Goal: Information Seeking & Learning: Find specific fact

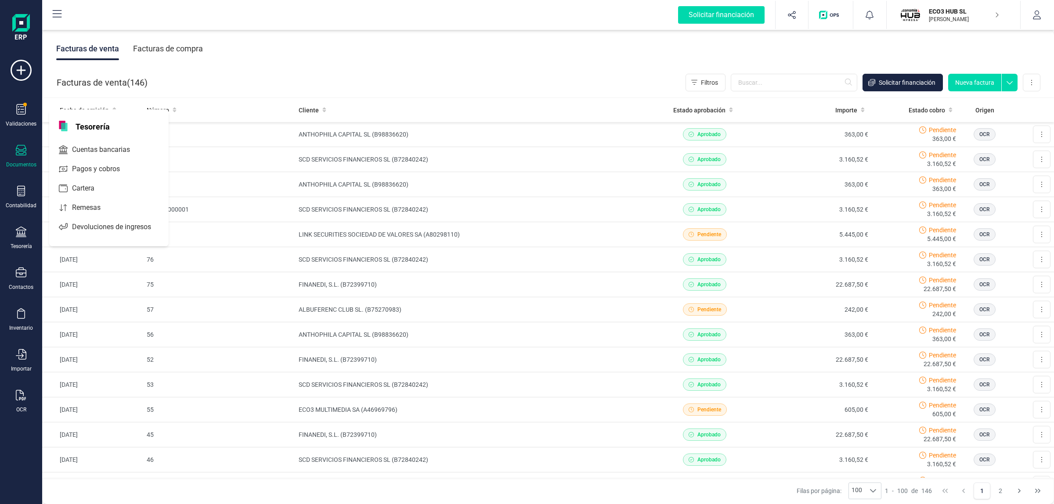
click at [37, 187] on div "Contabilidad" at bounding box center [21, 197] width 35 height 23
click at [82, 139] on div "Detalle de impuestos" at bounding box center [103, 148] width 104 height 18
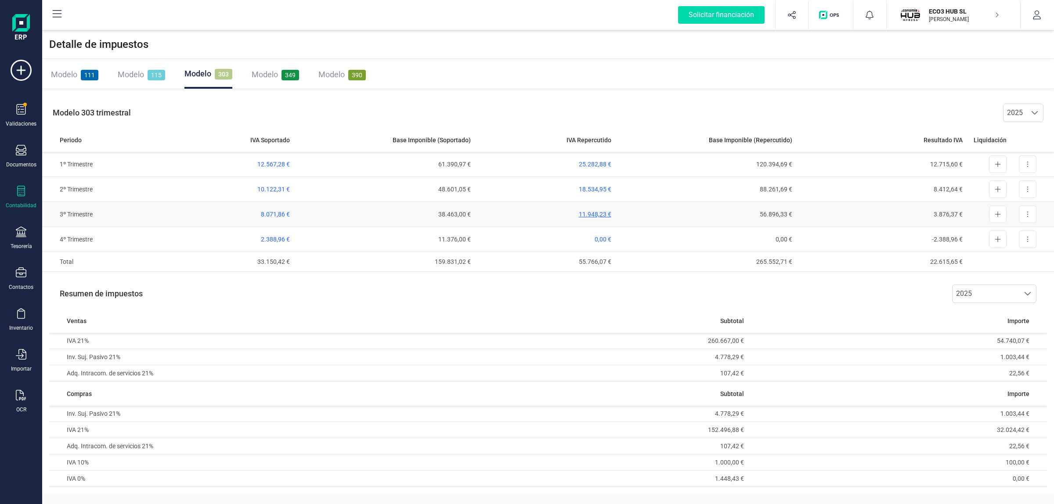
click at [605, 212] on span "11.948,23 €" at bounding box center [595, 214] width 33 height 7
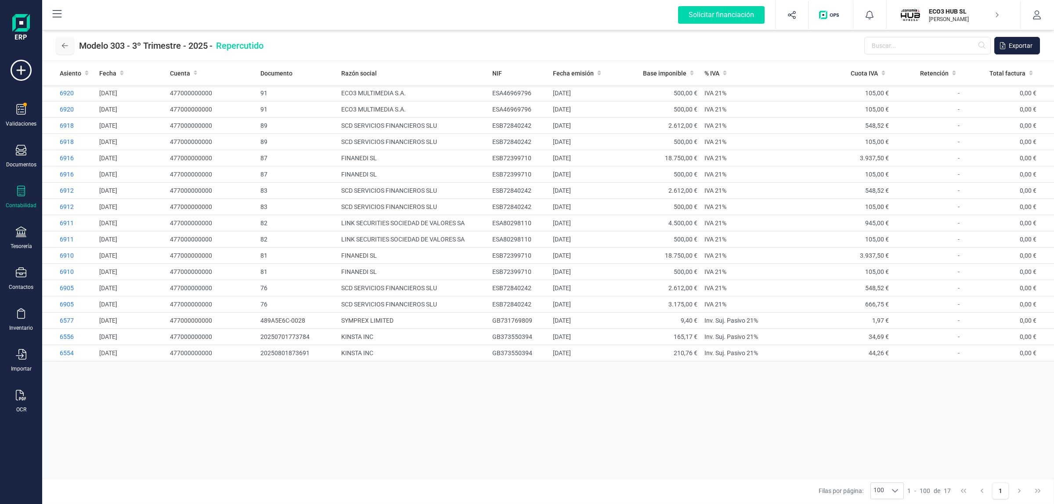
click at [68, 44] on button at bounding box center [65, 46] width 18 height 18
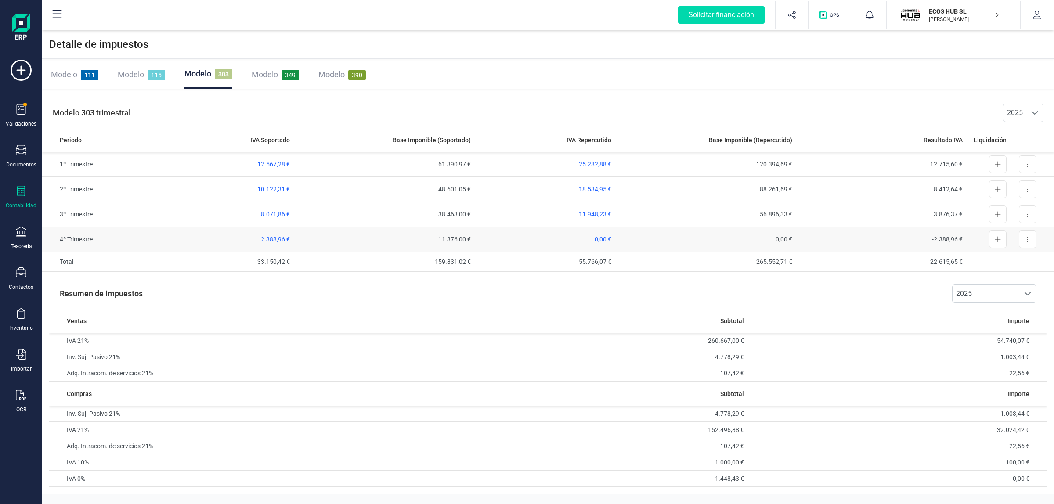
click at [270, 242] on span "2.388,96 €" at bounding box center [275, 239] width 29 height 7
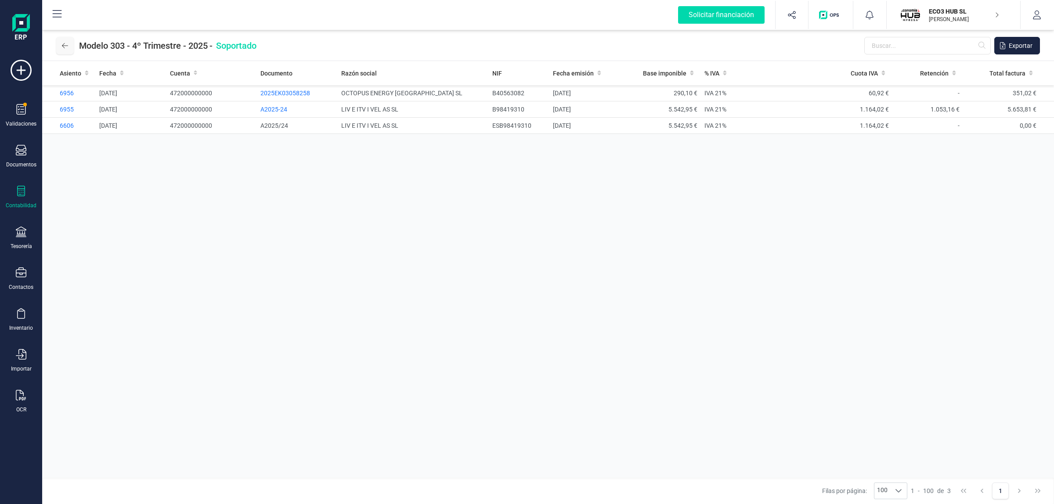
click at [61, 40] on button at bounding box center [65, 46] width 18 height 18
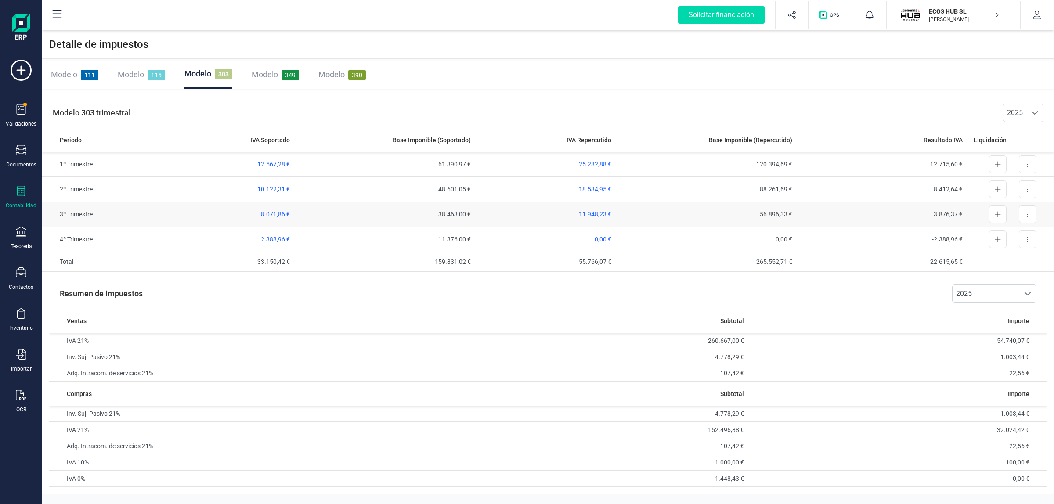
click at [285, 216] on span "8.071,86 €" at bounding box center [275, 214] width 29 height 7
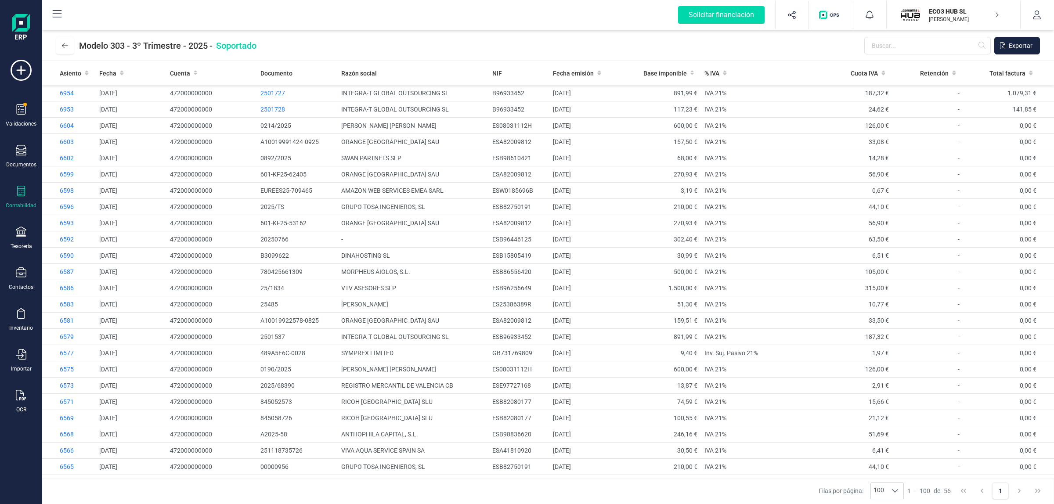
click at [939, 32] on div "Modelo 303 - 3º Trimestre - 2025 - Soportado Exportar" at bounding box center [548, 45] width 1012 height 31
click at [938, 42] on input "text" at bounding box center [927, 46] width 127 height 18
type input "c"
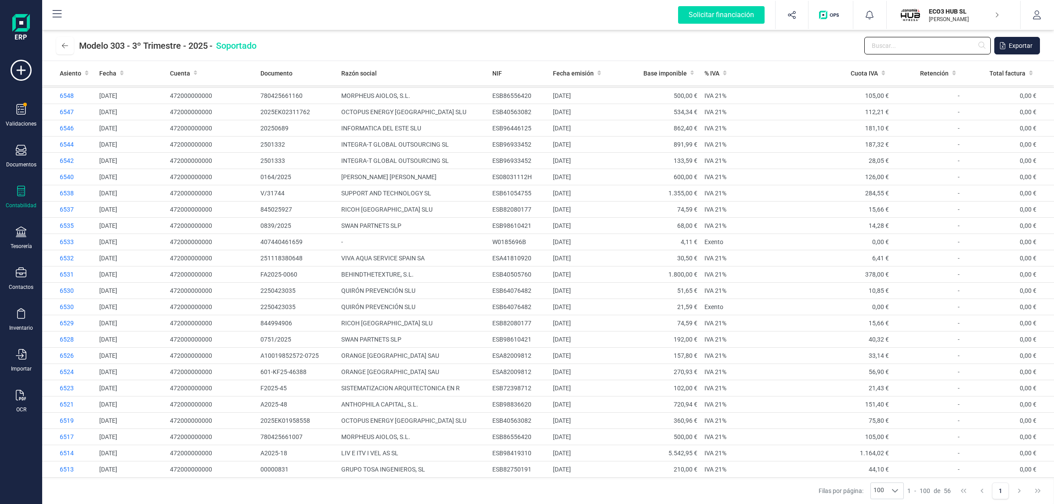
scroll to position [523, 0]
click at [884, 495] on span "100" at bounding box center [879, 491] width 16 height 16
click at [895, 454] on li "50" at bounding box center [887, 456] width 33 height 16
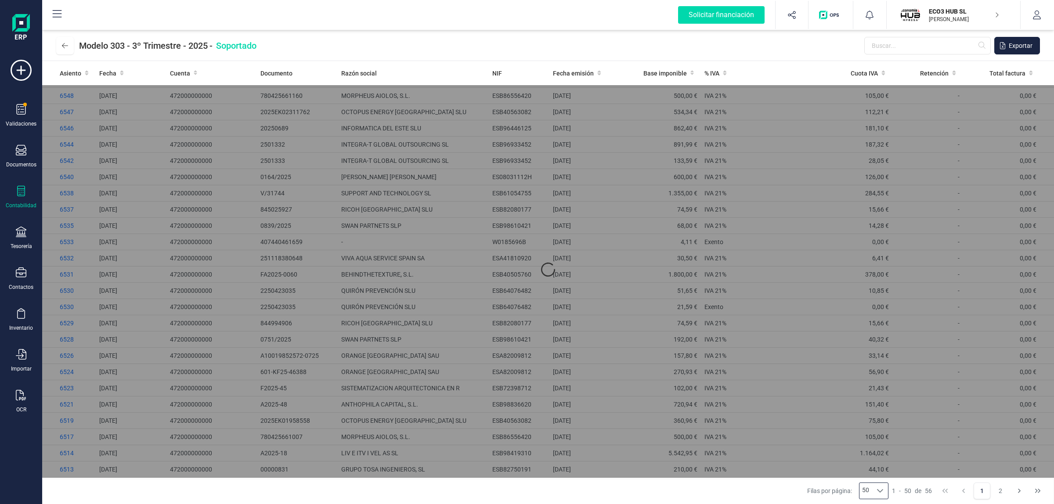
scroll to position [0, 0]
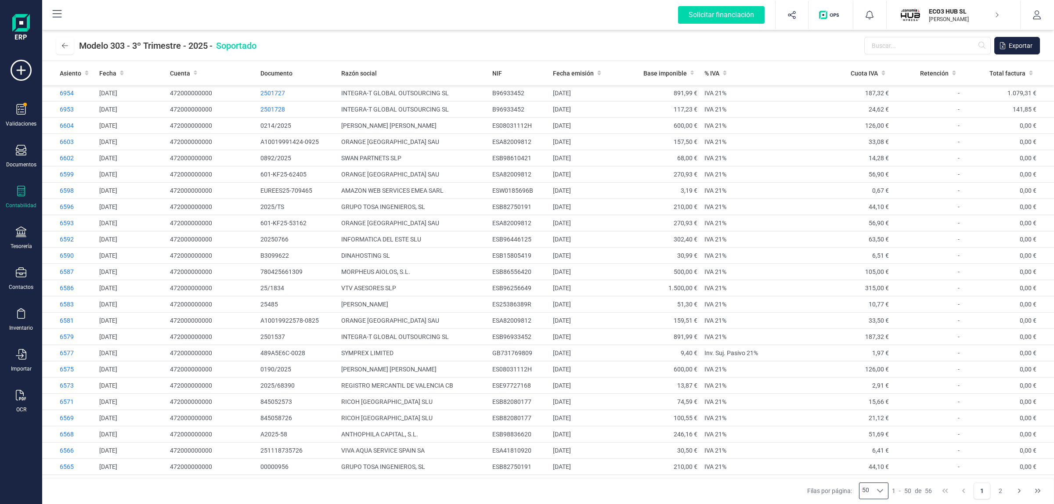
click at [879, 480] on div "[PERSON_NAME] por página: 50 50 50 1 - 50 de 56 1 2" at bounding box center [548, 491] width 1012 height 26
click at [875, 491] on div at bounding box center [880, 491] width 17 height 16
click at [881, 469] on li "100" at bounding box center [874, 472] width 29 height 16
click at [58, 47] on button at bounding box center [65, 46] width 18 height 18
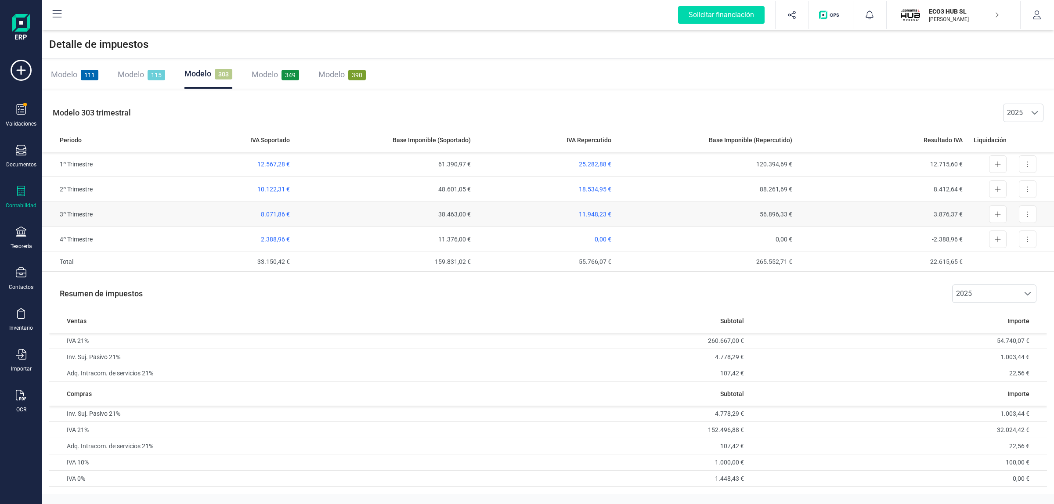
click at [588, 210] on td "11.948,23 €" at bounding box center [544, 214] width 141 height 25
click at [592, 212] on span "11.948,23 €" at bounding box center [595, 214] width 33 height 7
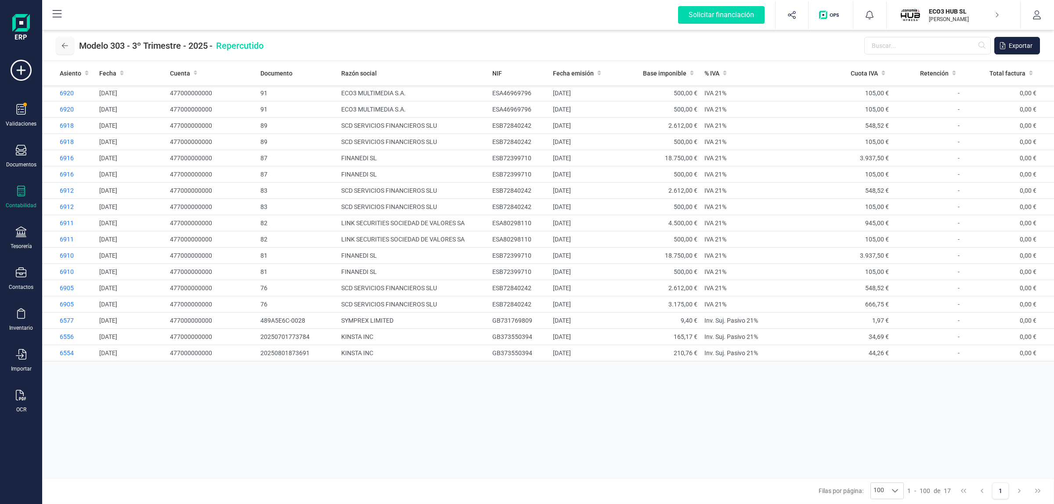
click at [62, 42] on icon at bounding box center [65, 45] width 6 height 7
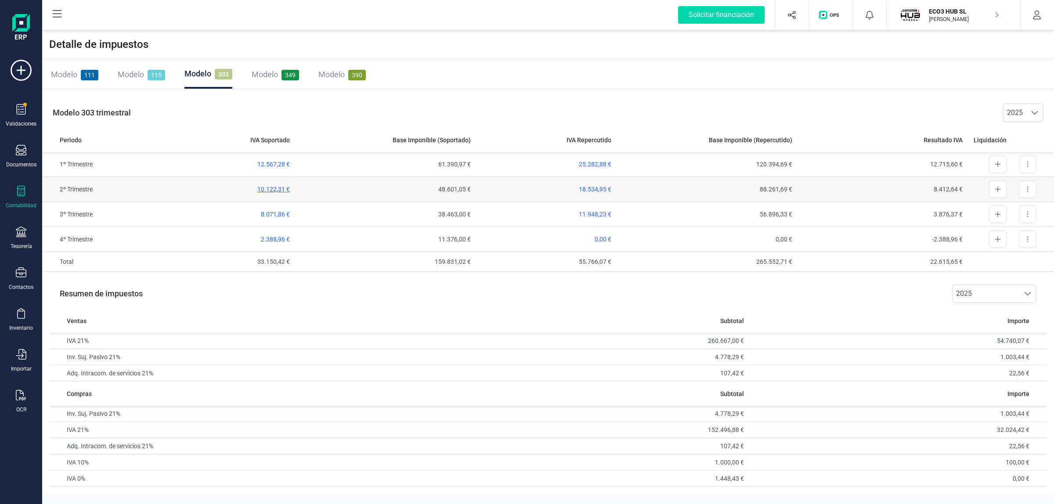
click at [272, 192] on span "10.122,31 €" at bounding box center [273, 189] width 33 height 7
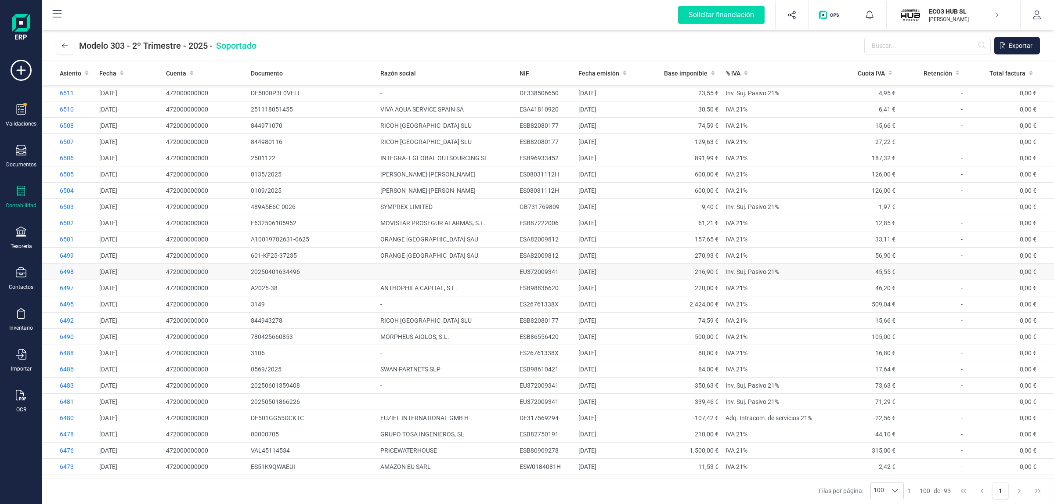
click at [403, 273] on td "-" at bounding box center [446, 272] width 139 height 16
click at [66, 271] on span "6498" at bounding box center [67, 271] width 14 height 7
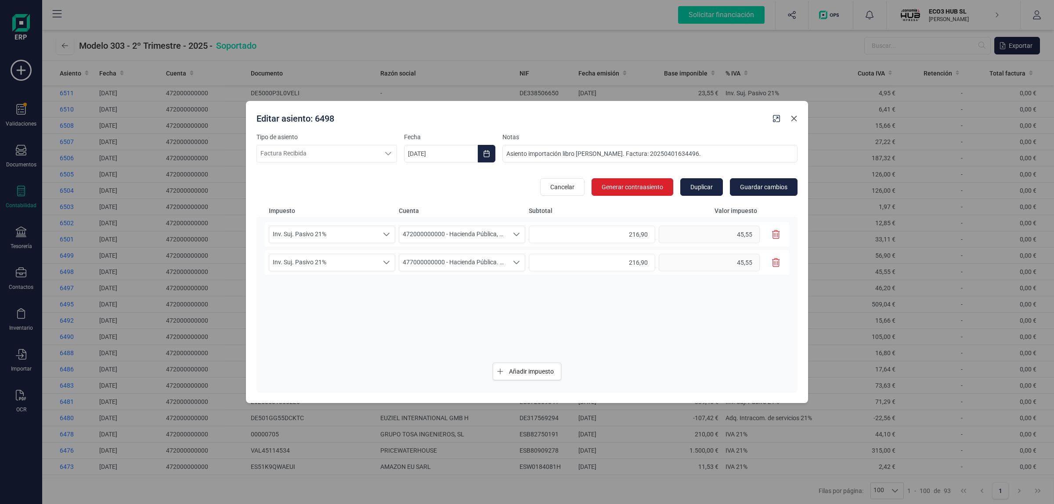
click at [793, 121] on icon "Close" at bounding box center [794, 118] width 7 height 7
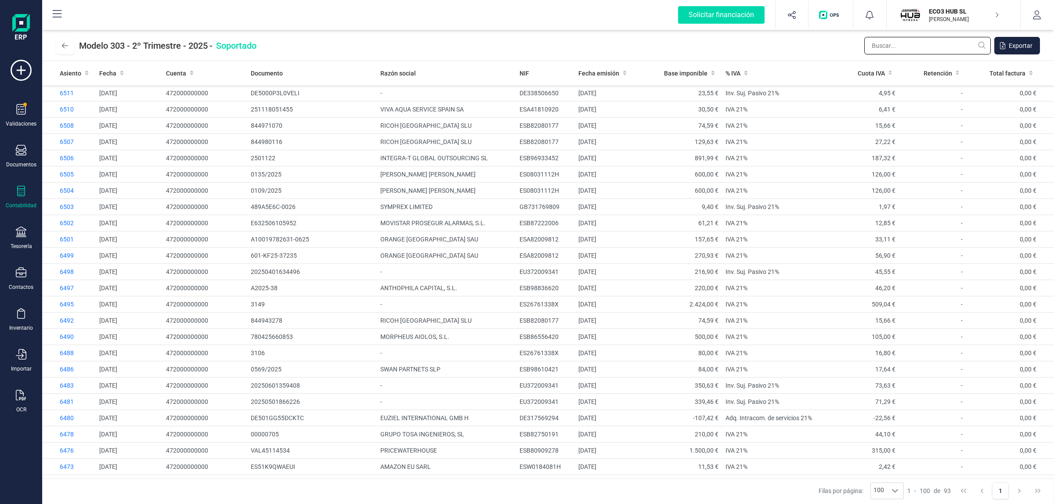
click at [923, 49] on input "text" at bounding box center [927, 46] width 127 height 18
type input "3"
click at [948, 41] on input "text" at bounding box center [927, 46] width 127 height 18
type input "c"
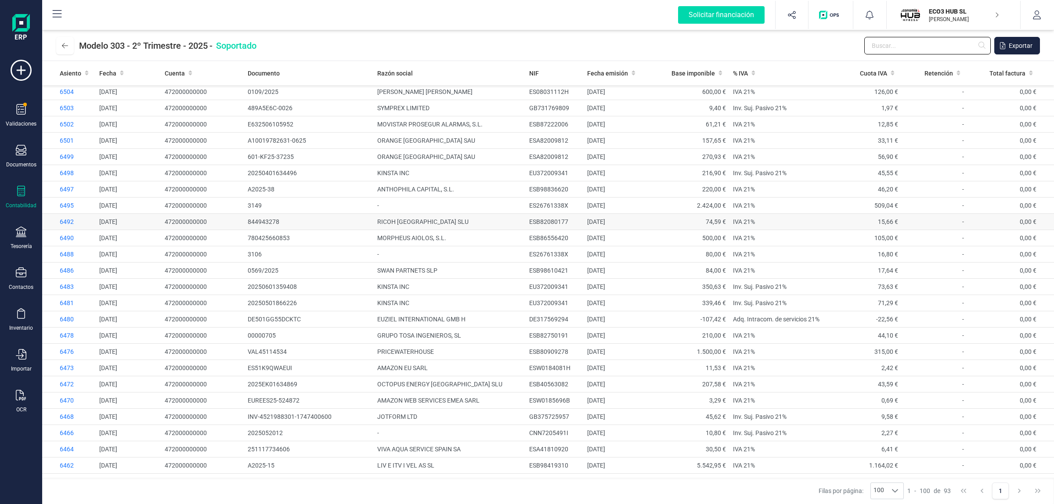
scroll to position [220, 0]
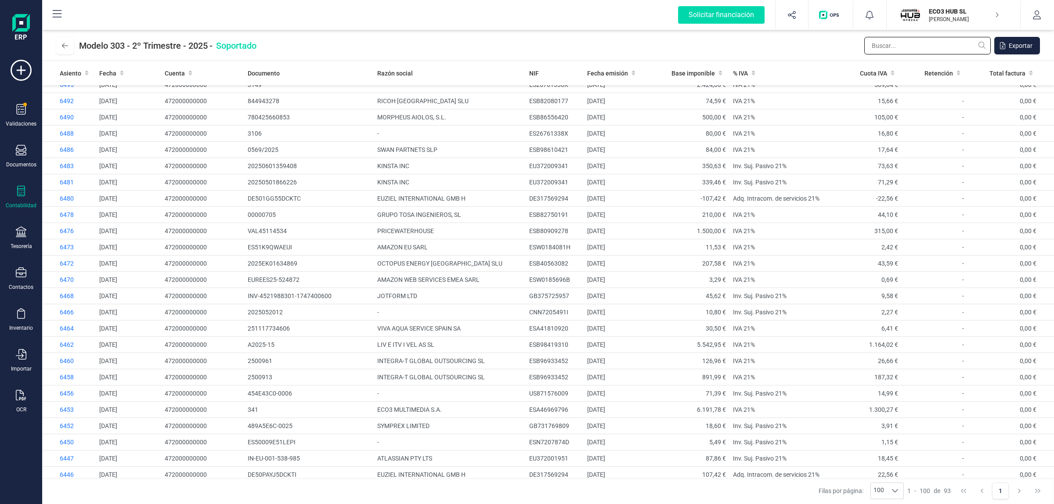
click at [911, 45] on input "text" at bounding box center [927, 46] width 127 height 18
type input "v"
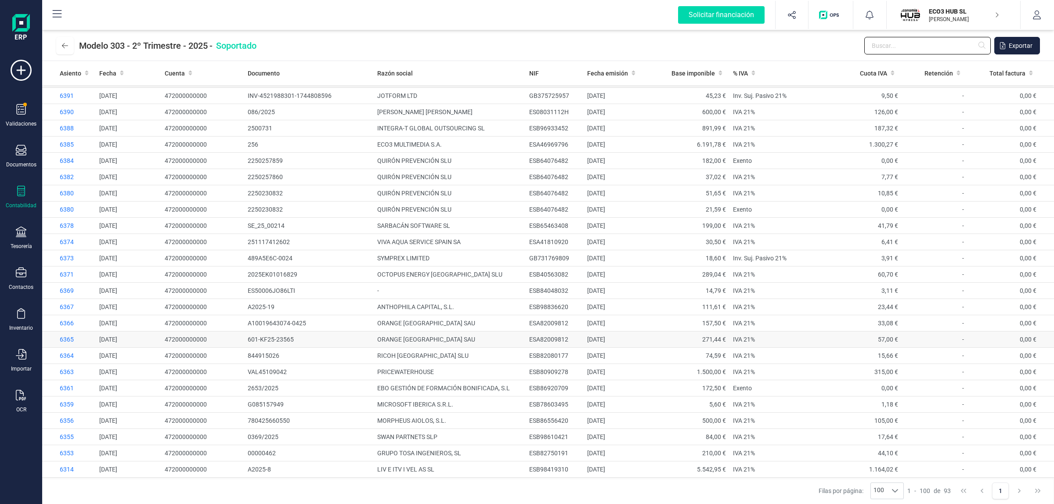
scroll to position [1128, 0]
drag, startPoint x: 525, startPoint y: 290, endPoint x: 569, endPoint y: 293, distance: 44.0
click at [569, 293] on td "ESB84048032" at bounding box center [555, 291] width 58 height 16
copy td "ESB84048032"
click at [896, 49] on input "text" at bounding box center [927, 46] width 127 height 18
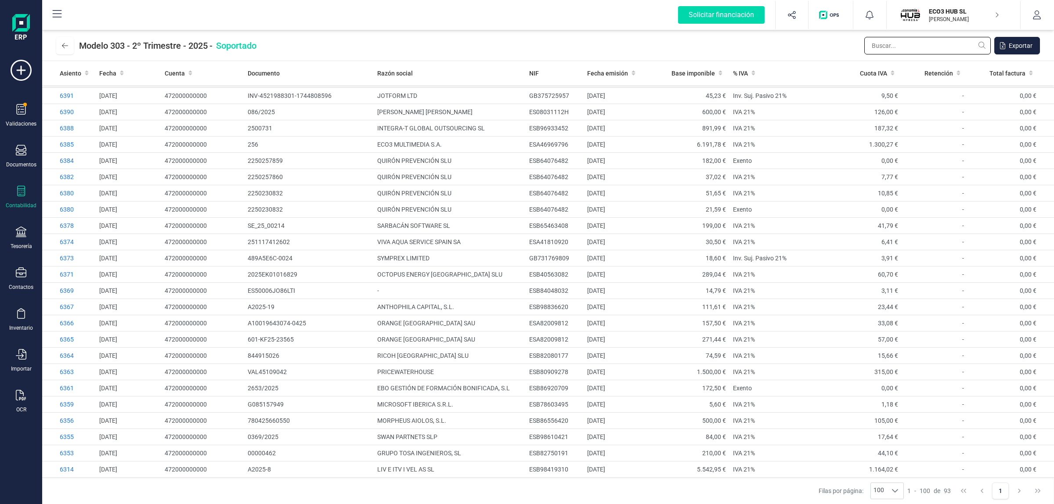
type input "c"
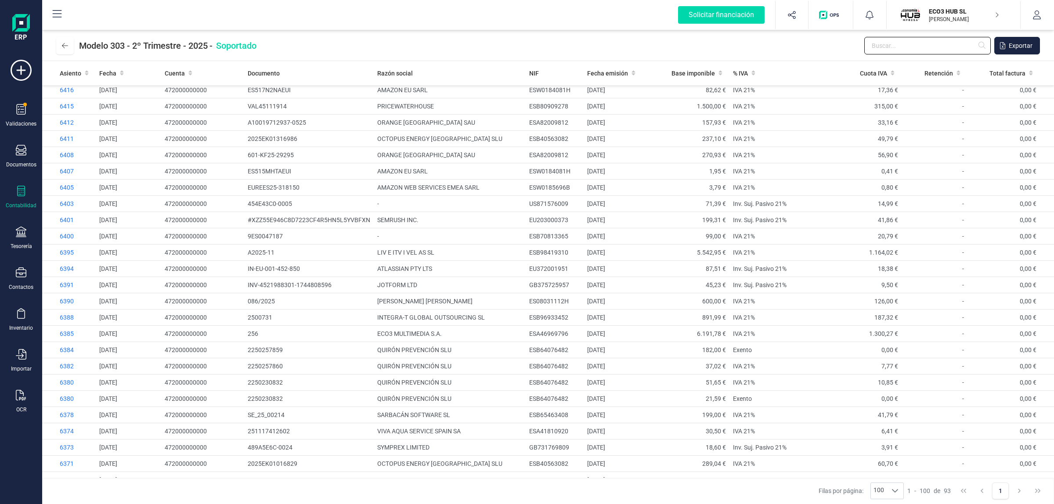
scroll to position [798, 0]
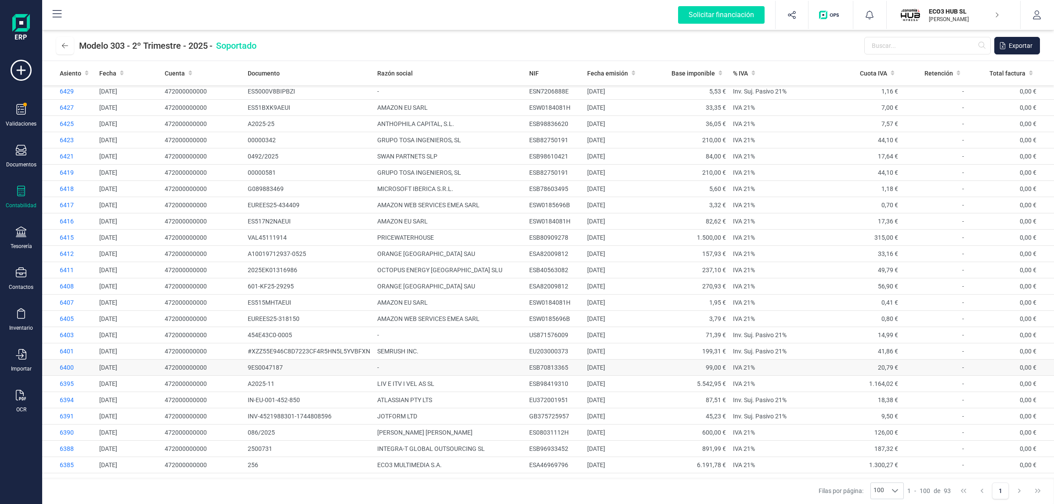
click at [543, 370] on td "ESB70813365" at bounding box center [555, 368] width 58 height 16
copy td "ESB70813365"
click at [539, 342] on td "US871576009" at bounding box center [555, 335] width 58 height 16
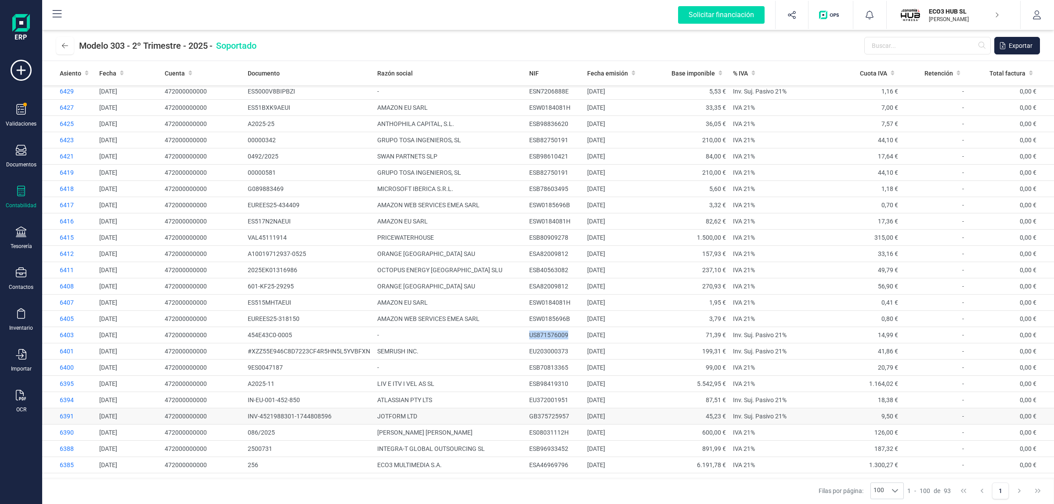
copy td "US871576009"
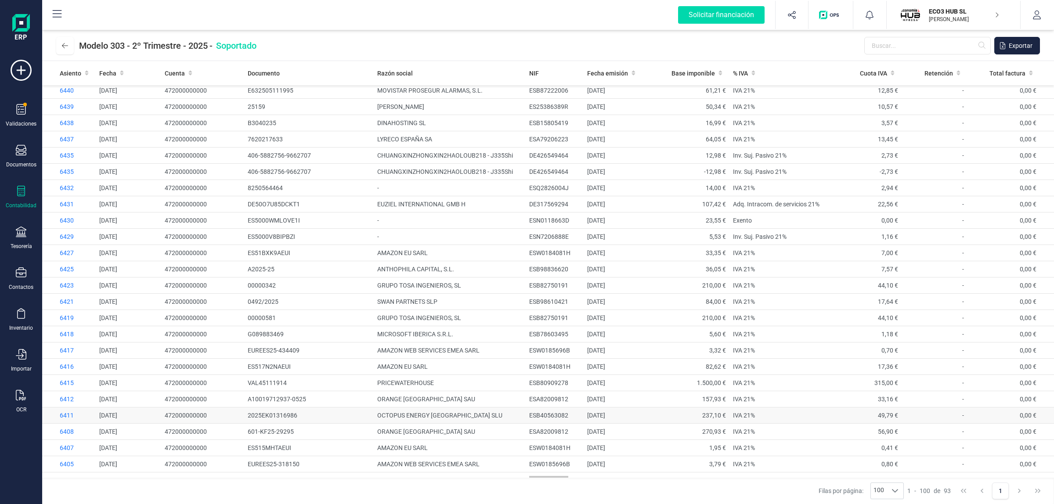
scroll to position [633, 0]
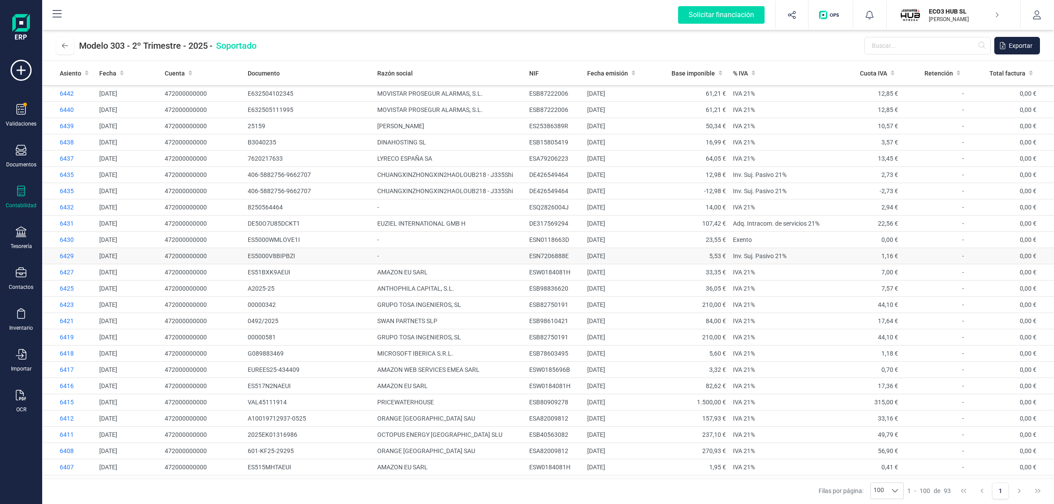
click at [539, 256] on td "ESN7206888E" at bounding box center [555, 256] width 58 height 16
copy td "ESN7206888E"
click at [532, 242] on td "ESN0118663D" at bounding box center [555, 240] width 58 height 16
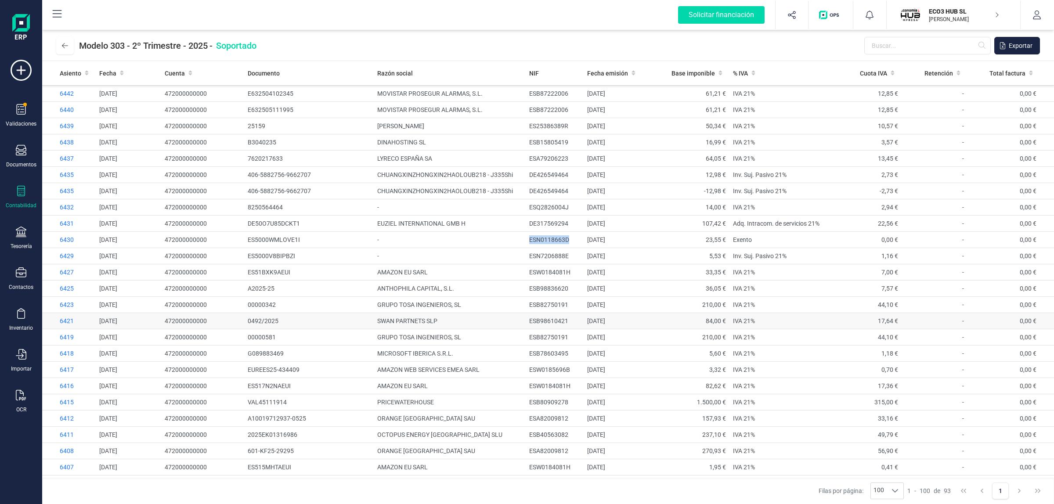
copy td "ESN0118663D"
click at [542, 215] on td "ESQ2826004J" at bounding box center [555, 207] width 58 height 16
click at [542, 214] on td "ESQ2826004J" at bounding box center [555, 207] width 58 height 16
copy td "ESQ2826004J"
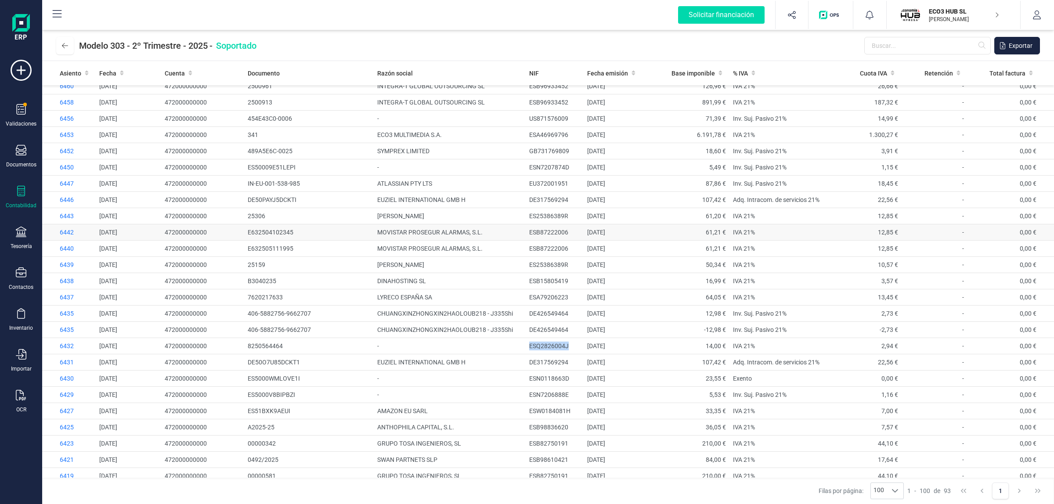
scroll to position [414, 0]
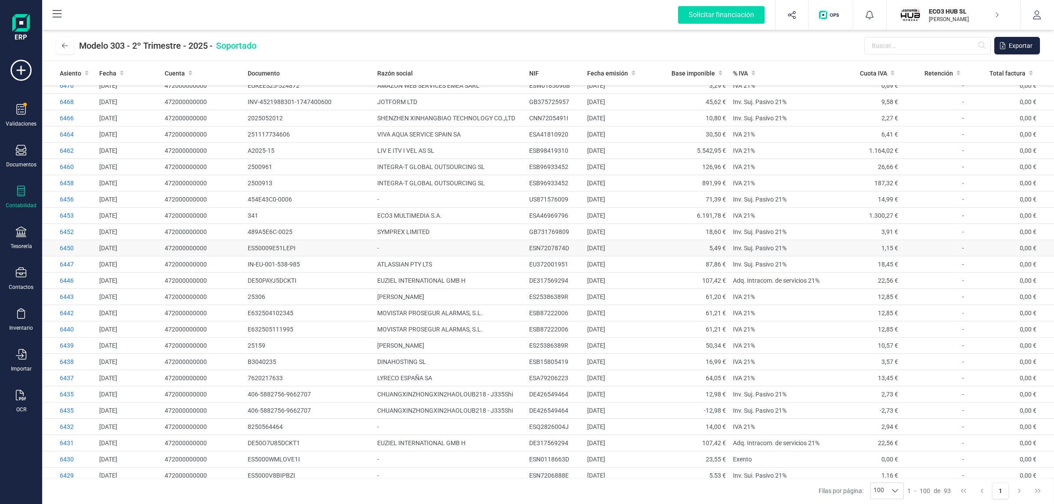
click at [532, 253] on td "ESN7207874D" at bounding box center [555, 248] width 58 height 16
copy td "ESN7207874D"
click at [886, 53] on input "text" at bounding box center [927, 46] width 127 height 18
type input "v"
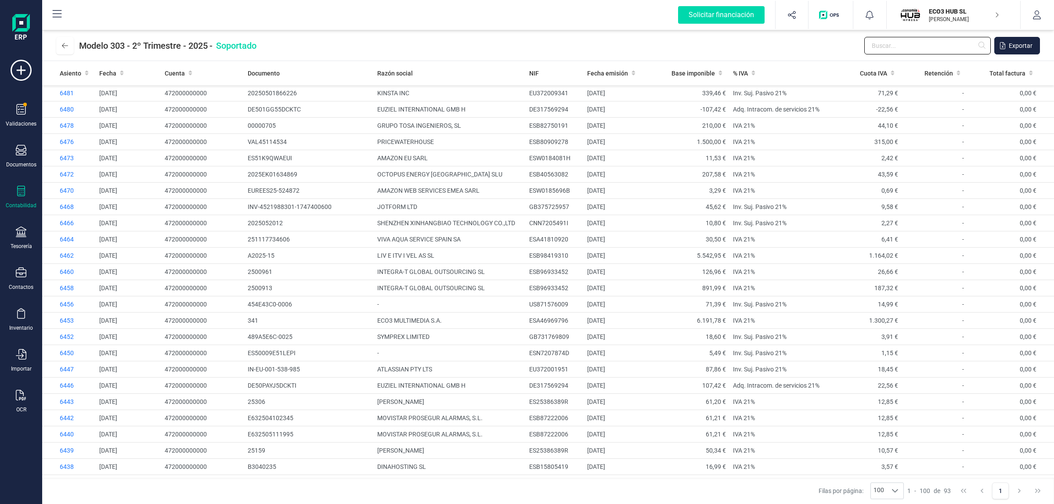
scroll to position [304, 0]
click at [543, 363] on td "ESN7207874D" at bounding box center [555, 358] width 58 height 16
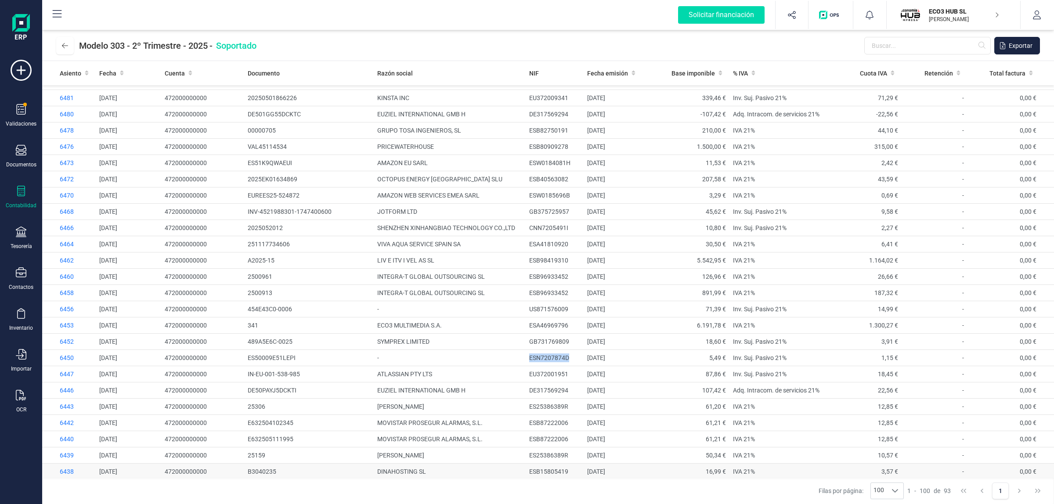
copy td "ESN7207874D"
click at [534, 310] on td "US871576009" at bounding box center [555, 309] width 58 height 16
copy td "US871576009"
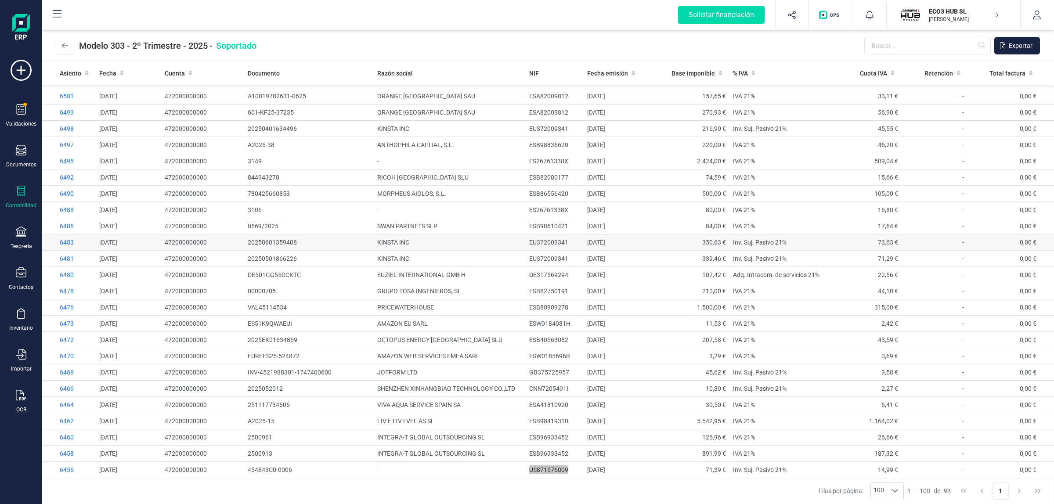
scroll to position [139, 0]
click at [530, 212] on td "ES26761338X" at bounding box center [555, 214] width 58 height 16
click at [67, 47] on icon at bounding box center [65, 45] width 6 height 7
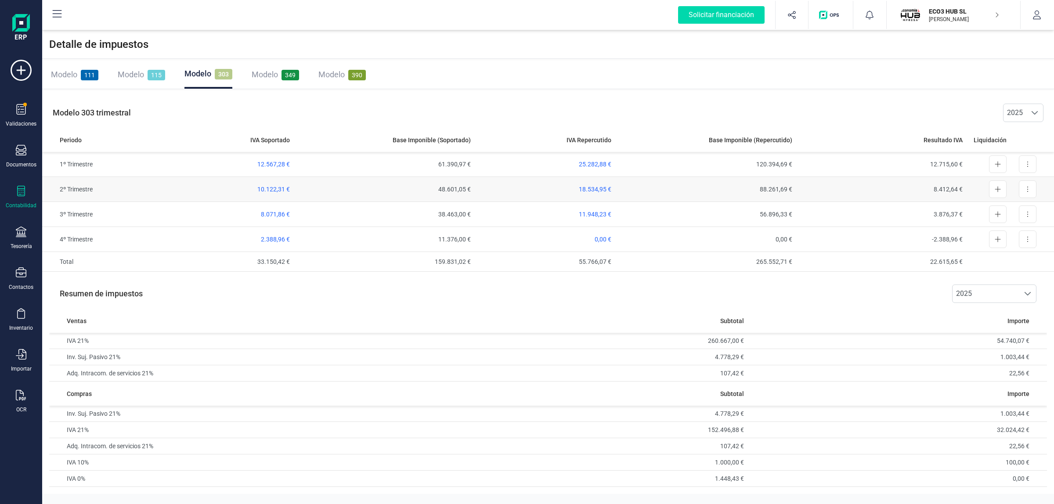
click at [581, 184] on td "18.534,95 €" at bounding box center [544, 189] width 141 height 25
click at [588, 188] on span "18.534,95 €" at bounding box center [595, 189] width 33 height 7
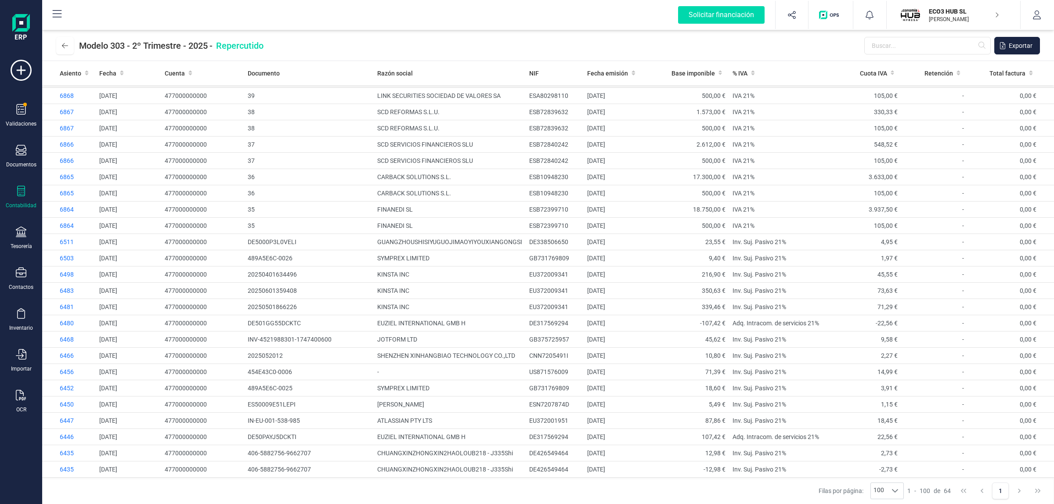
scroll to position [653, 0]
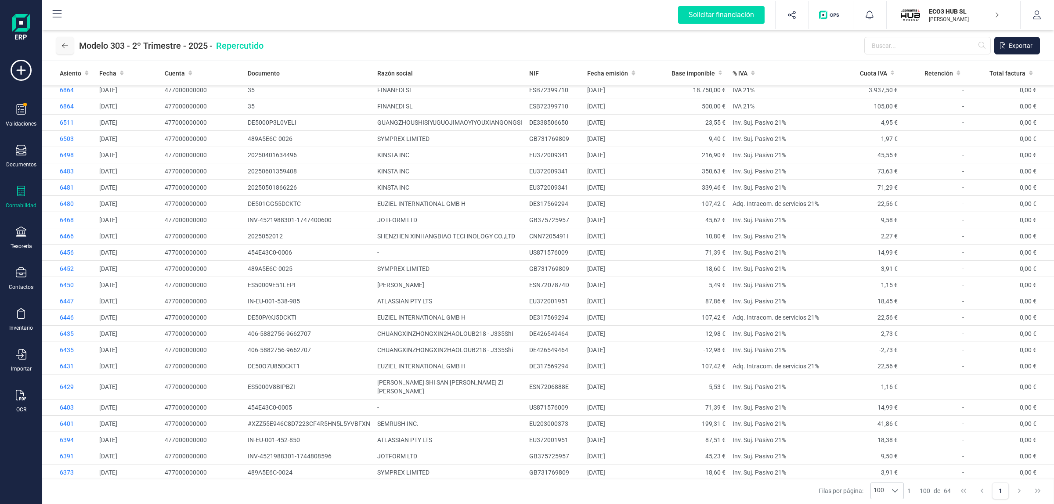
click at [62, 47] on icon at bounding box center [65, 45] width 6 height 7
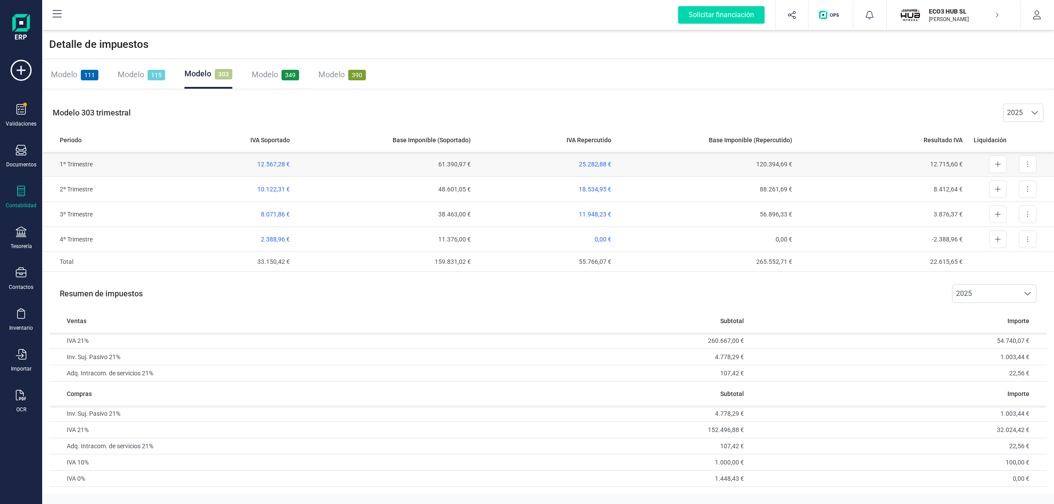
click at [286, 169] on td "12.567,28 €" at bounding box center [218, 164] width 151 height 25
click at [286, 163] on span "12.567,28 €" at bounding box center [273, 164] width 33 height 7
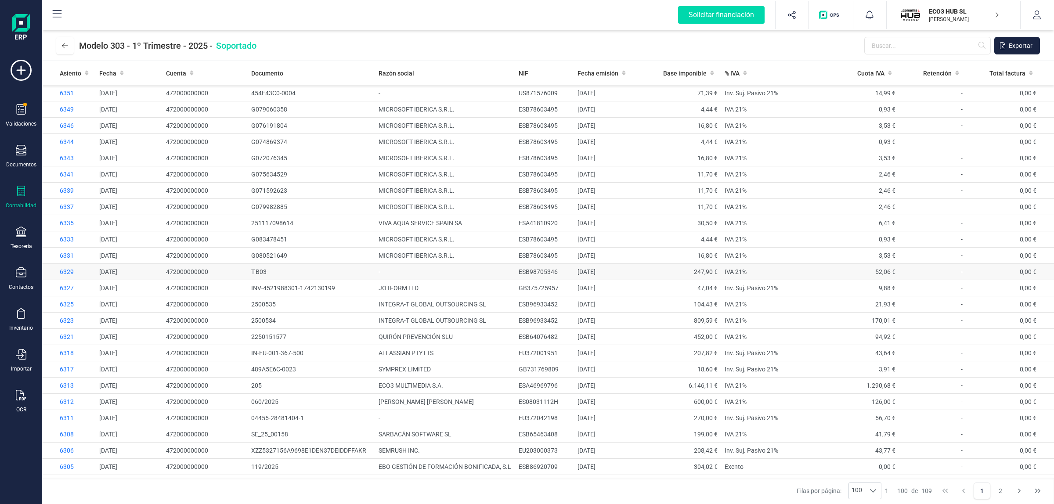
click at [539, 276] on td "ESB98705346" at bounding box center [544, 272] width 59 height 16
click at [528, 271] on td "ESB98705346" at bounding box center [544, 272] width 59 height 16
copy td "ESB98705346"
click at [536, 423] on td "EU372042198" at bounding box center [544, 418] width 59 height 16
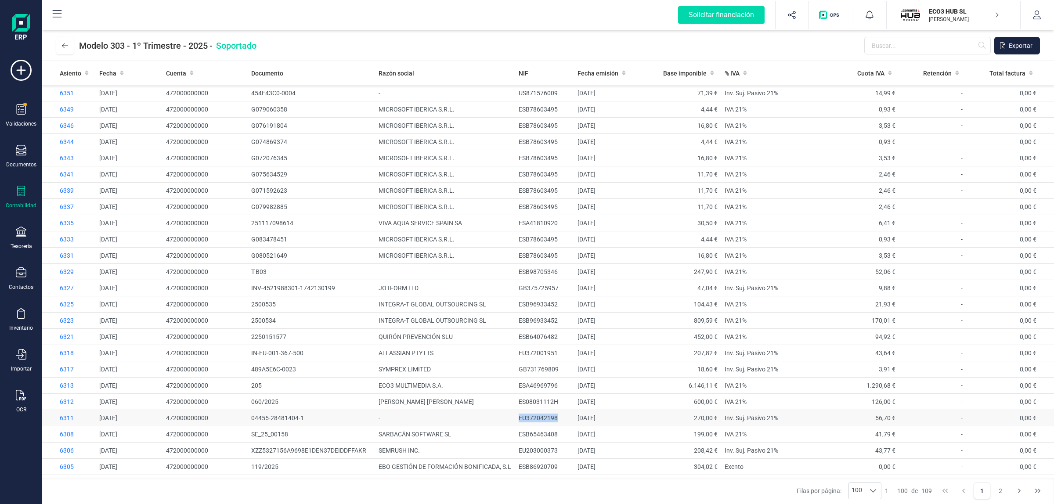
click at [536, 423] on td "EU372042198" at bounding box center [544, 418] width 59 height 16
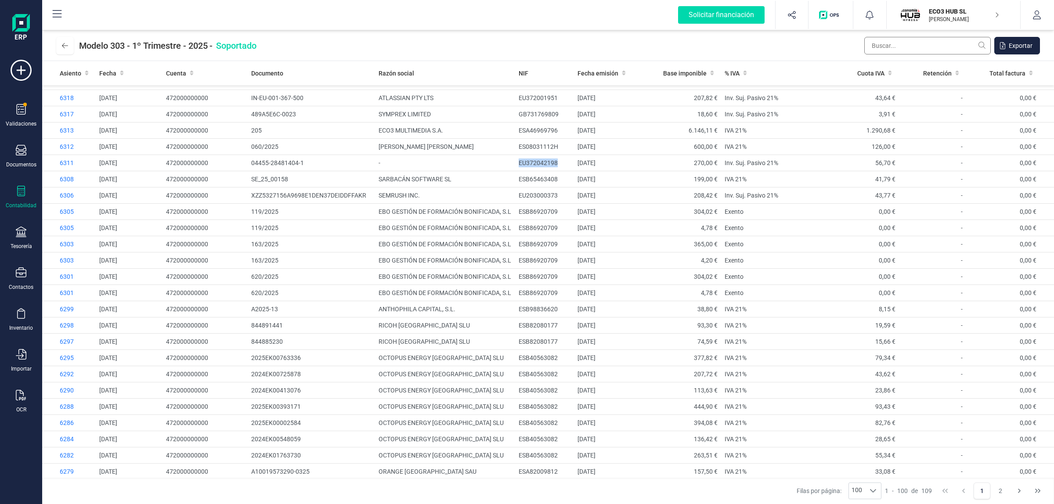
scroll to position [275, 0]
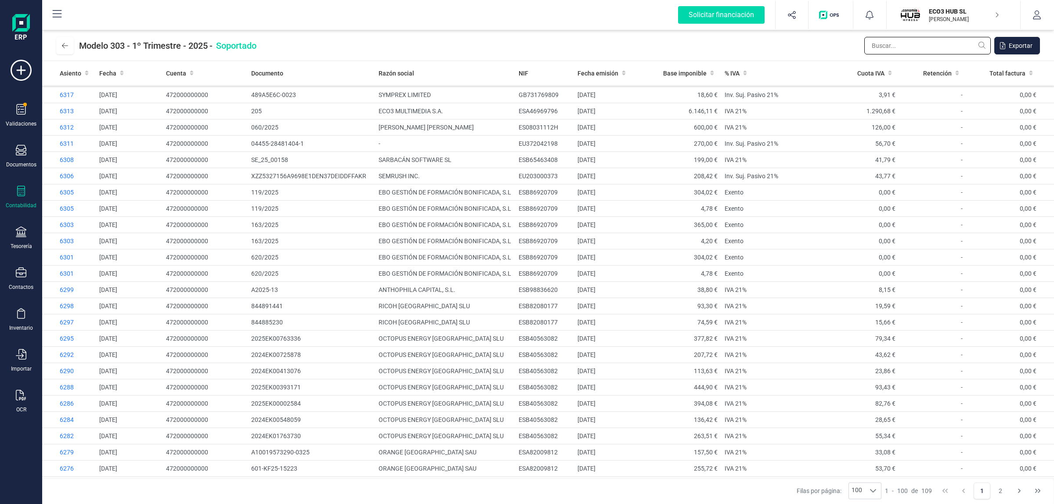
click at [885, 47] on input "text" at bounding box center [927, 46] width 127 height 18
type input "c"
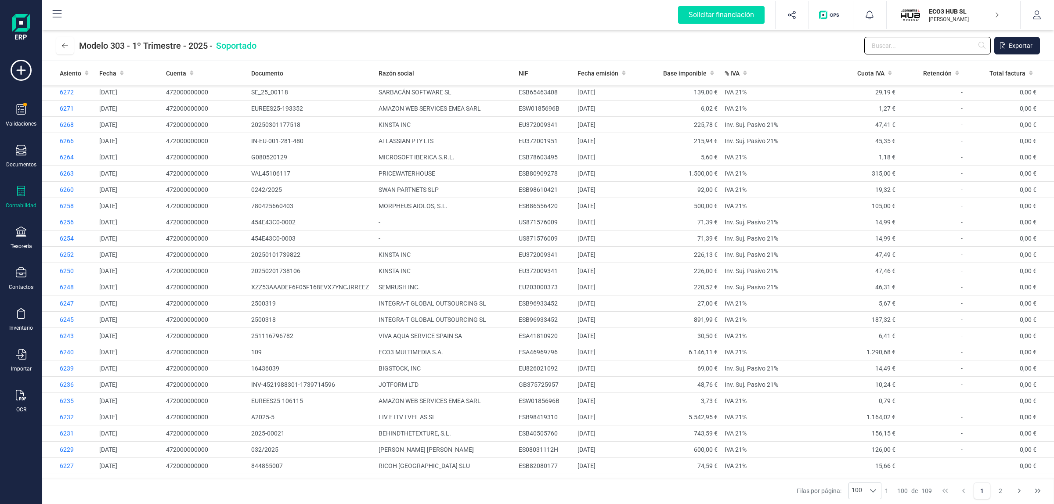
scroll to position [824, 0]
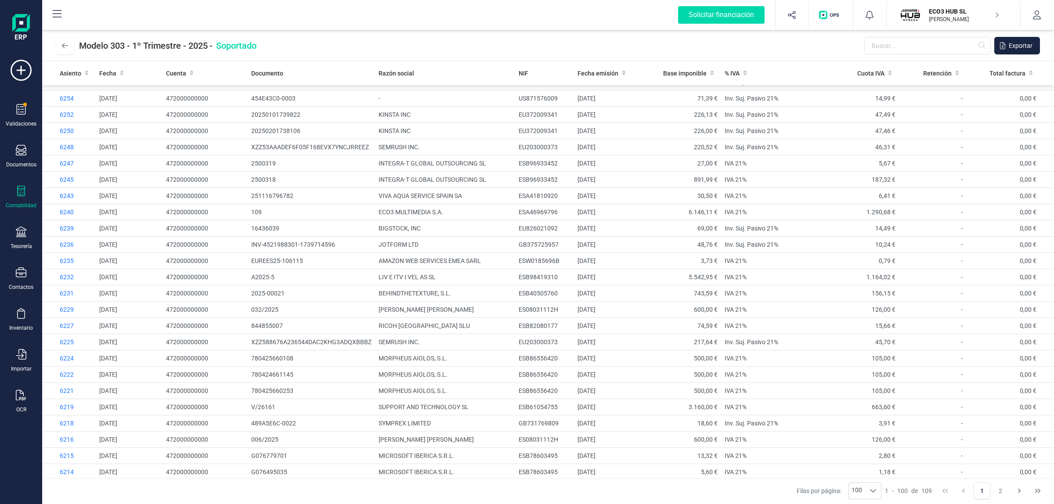
click at [532, 90] on td "US871576009" at bounding box center [544, 82] width 59 height 16
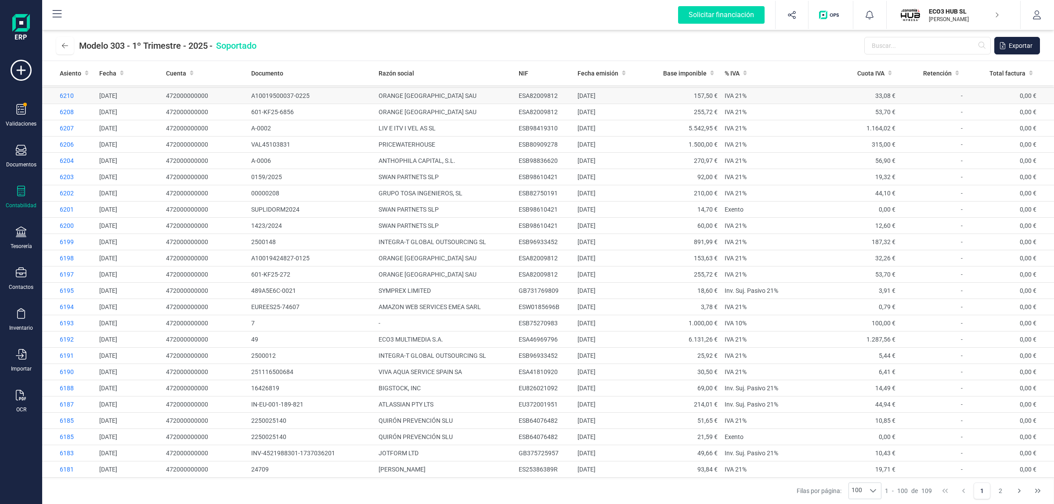
scroll to position [1294, 0]
click at [535, 318] on td "ESB75270983" at bounding box center [544, 323] width 59 height 16
click at [999, 495] on button "2" at bounding box center [1000, 491] width 17 height 17
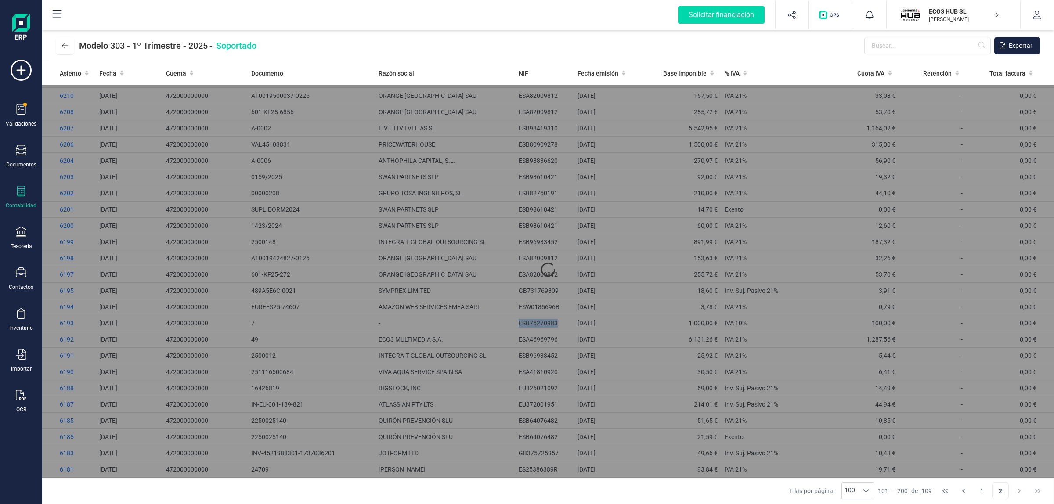
scroll to position [0, 0]
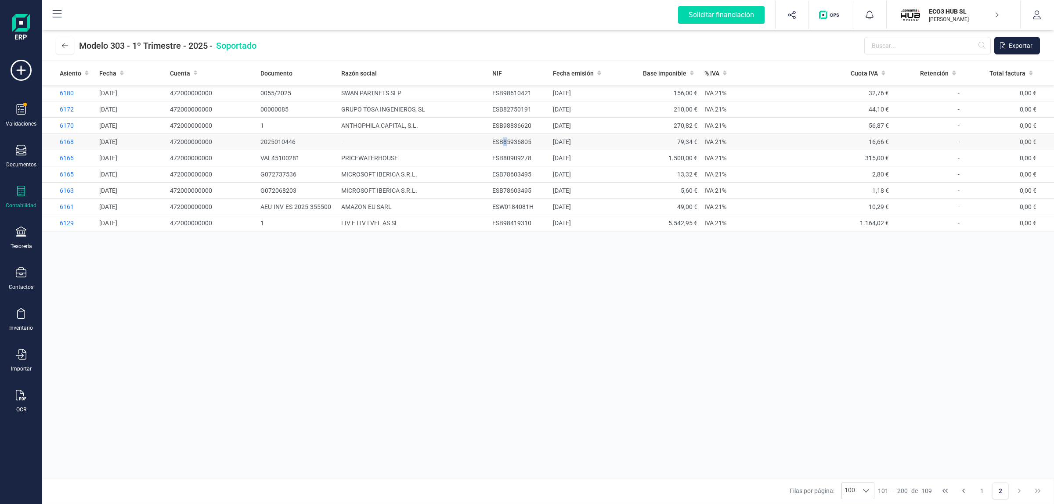
click at [505, 137] on td "ESB85936805" at bounding box center [519, 142] width 61 height 16
click at [521, 140] on td "ESB85936805" at bounding box center [519, 142] width 61 height 16
click at [64, 38] on button at bounding box center [65, 46] width 18 height 18
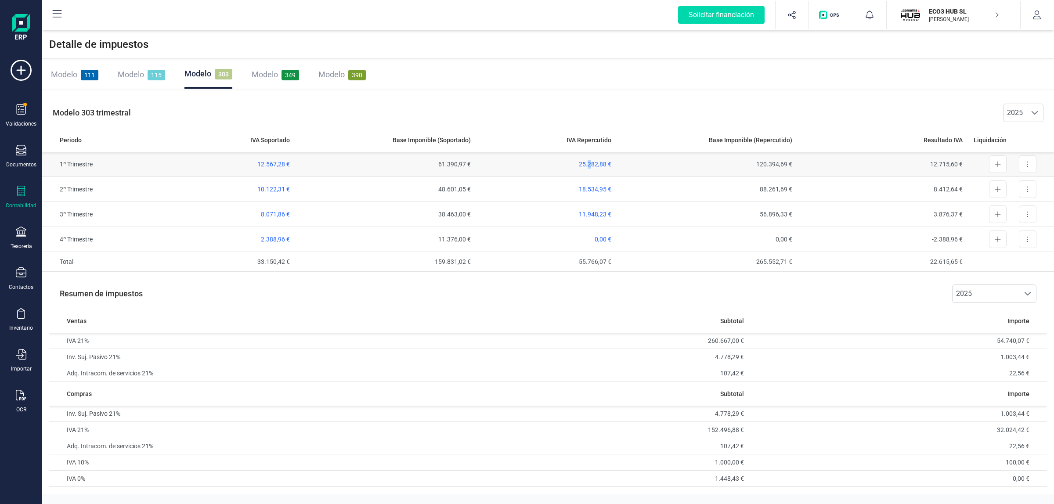
click at [589, 163] on span "25.282,88 €" at bounding box center [595, 164] width 33 height 7
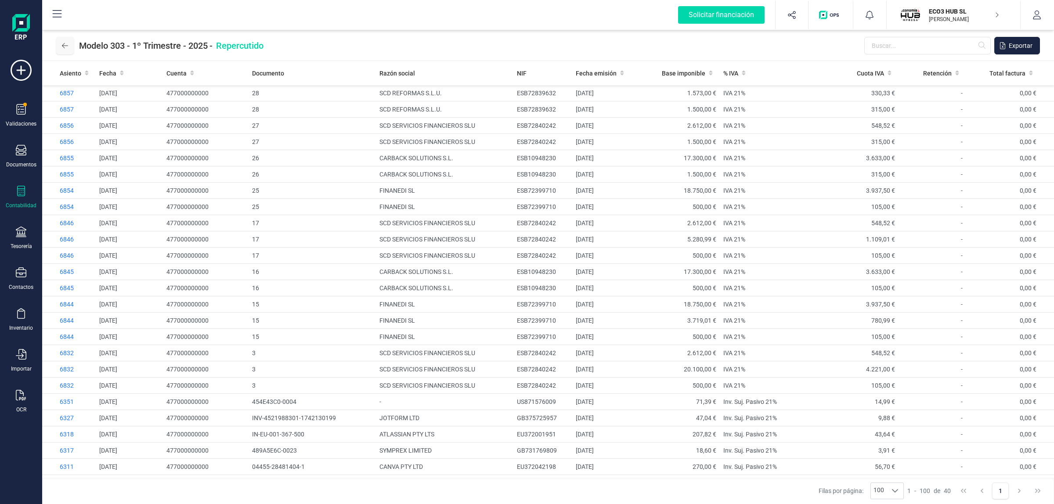
click at [67, 51] on button at bounding box center [65, 46] width 18 height 18
